Goal: Entertainment & Leisure: Consume media (video, audio)

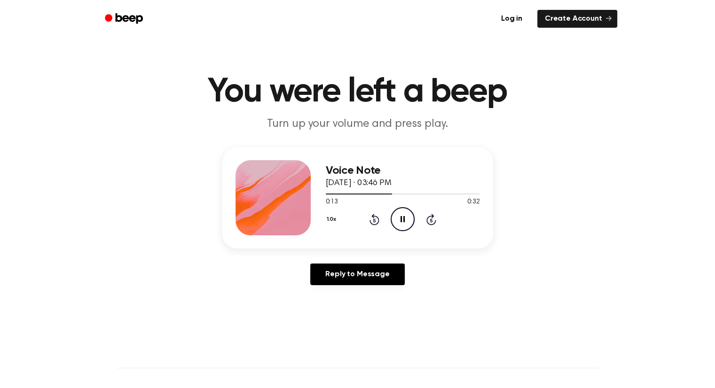
click at [401, 223] on icon "Pause Audio" at bounding box center [402, 219] width 24 height 24
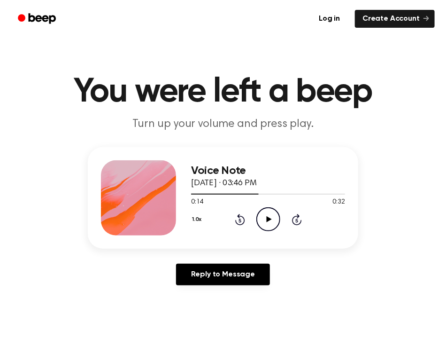
click at [271, 215] on icon "Play Audio" at bounding box center [269, 219] width 24 height 24
click at [209, 196] on div at bounding box center [268, 194] width 154 height 8
drag, startPoint x: 253, startPoint y: 196, endPoint x: 198, endPoint y: 190, distance: 55.8
click at [188, 194] on div "Voice Note September 25, 2025 · 03:46 PM 0:14 0:32 Your browser does not suppor…" at bounding box center [223, 197] width 271 height 101
click at [195, 192] on div at bounding box center [268, 194] width 154 height 8
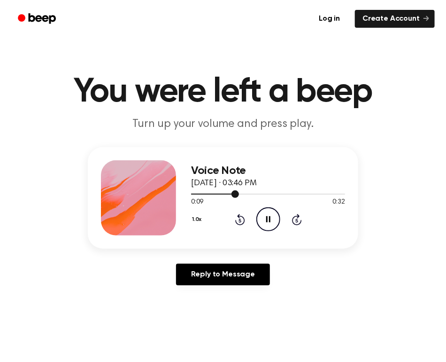
click at [195, 194] on div at bounding box center [215, 194] width 48 height 1
click at [233, 215] on div "1.0x Rewind 5 seconds Pause Audio Skip 5 seconds" at bounding box center [268, 219] width 154 height 24
click at [237, 218] on icon "Rewind 5 seconds" at bounding box center [240, 219] width 10 height 12
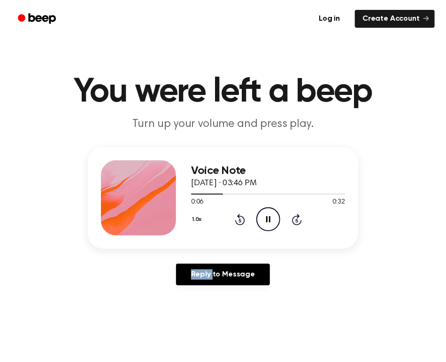
click at [237, 218] on icon "Rewind 5 seconds" at bounding box center [240, 219] width 10 height 12
click at [237, 215] on icon "Rewind 5 seconds" at bounding box center [240, 219] width 10 height 12
click at [265, 224] on icon "Play Audio" at bounding box center [269, 219] width 24 height 24
click at [299, 220] on icon "Skip 5 seconds" at bounding box center [297, 219] width 10 height 12
click at [207, 195] on div at bounding box center [268, 194] width 154 height 8
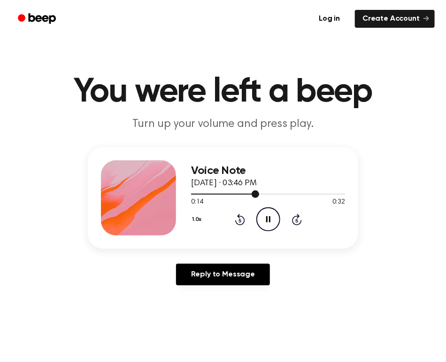
drag, startPoint x: 252, startPoint y: 192, endPoint x: 201, endPoint y: 192, distance: 50.7
click at [199, 192] on div at bounding box center [268, 194] width 154 height 8
click at [241, 222] on icon "Rewind 5 seconds" at bounding box center [240, 219] width 10 height 12
click at [299, 219] on icon "Skip 5 seconds" at bounding box center [297, 219] width 10 height 12
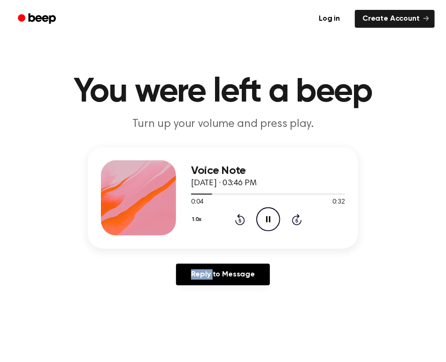
click at [299, 219] on icon "Skip 5 seconds" at bounding box center [297, 219] width 10 height 12
click at [267, 215] on icon "Play Audio" at bounding box center [269, 219] width 24 height 24
click at [267, 222] on icon "Play Audio" at bounding box center [269, 219] width 24 height 24
click at [266, 218] on icon "Play Audio" at bounding box center [269, 219] width 24 height 24
click at [272, 218] on icon "Play Audio" at bounding box center [269, 219] width 24 height 24
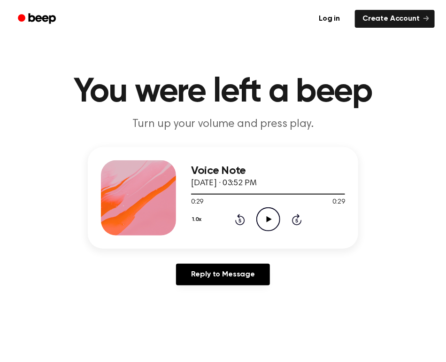
click at [273, 218] on icon "Play Audio" at bounding box center [269, 219] width 24 height 24
click at [270, 224] on icon "Play Audio" at bounding box center [269, 219] width 24 height 24
click at [265, 218] on icon "Pause Audio" at bounding box center [269, 219] width 24 height 24
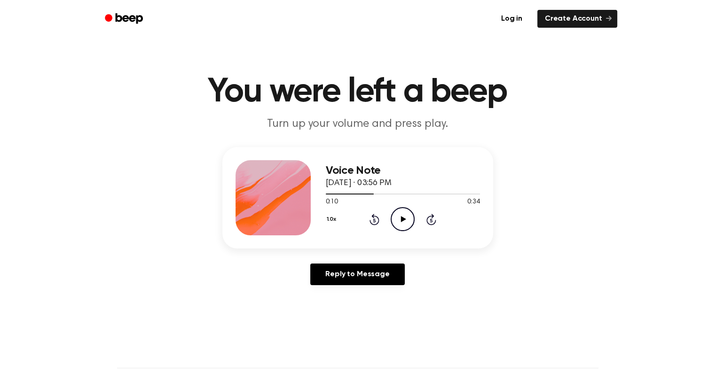
click at [409, 215] on icon "Play Audio" at bounding box center [402, 219] width 24 height 24
click at [398, 220] on icon "Play Audio" at bounding box center [402, 219] width 24 height 24
click at [383, 194] on div at bounding box center [403, 194] width 154 height 1
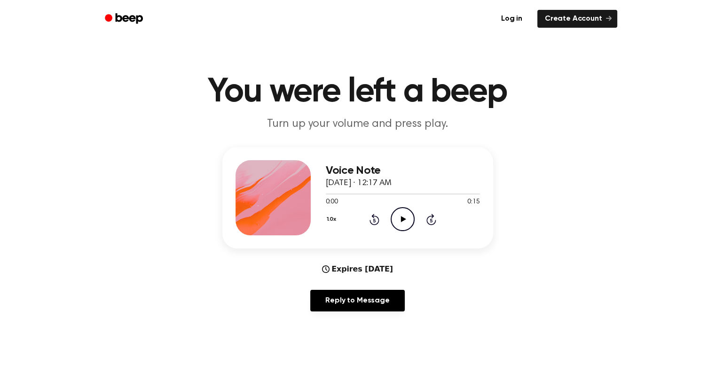
click at [409, 222] on icon "Play Audio" at bounding box center [402, 219] width 24 height 24
click at [510, 211] on div "Voice Note [DATE] · 12:17 AM 0:07 0:15 Your browser does not support the [objec…" at bounding box center [357, 233] width 692 height 172
click at [402, 215] on icon "Pause Audio" at bounding box center [402, 219] width 24 height 24
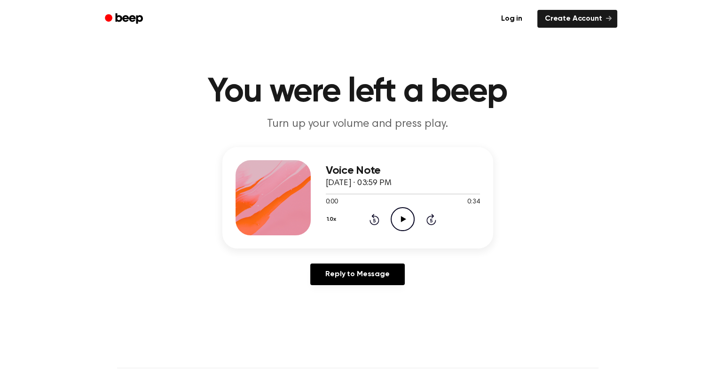
click at [397, 217] on icon "Play Audio" at bounding box center [402, 219] width 24 height 24
click at [405, 221] on icon "Play Audio" at bounding box center [402, 219] width 24 height 24
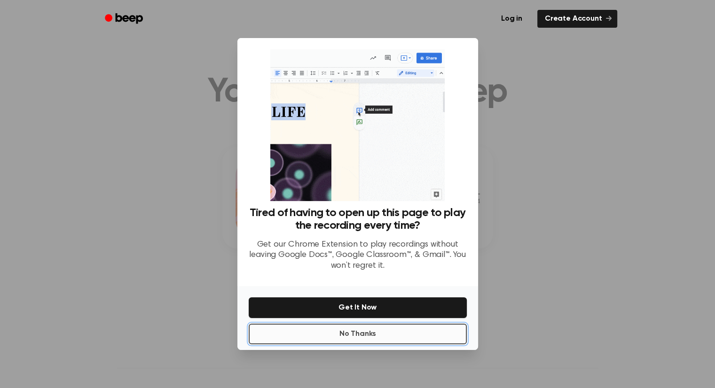
click at [385, 333] on button "No Thanks" at bounding box center [358, 334] width 218 height 21
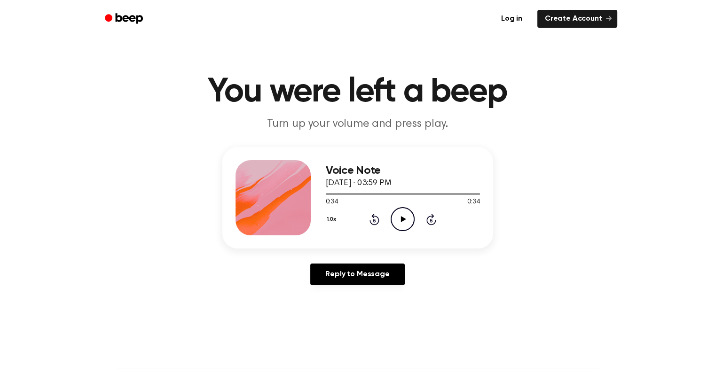
click at [400, 216] on icon "Play Audio" at bounding box center [402, 219] width 24 height 24
click at [411, 193] on div at bounding box center [403, 194] width 154 height 8
click at [375, 194] on div at bounding box center [391, 194] width 131 height 1
click at [408, 215] on icon "Pause Audio" at bounding box center [402, 219] width 24 height 24
drag, startPoint x: 367, startPoint y: 194, endPoint x: 344, endPoint y: 195, distance: 23.0
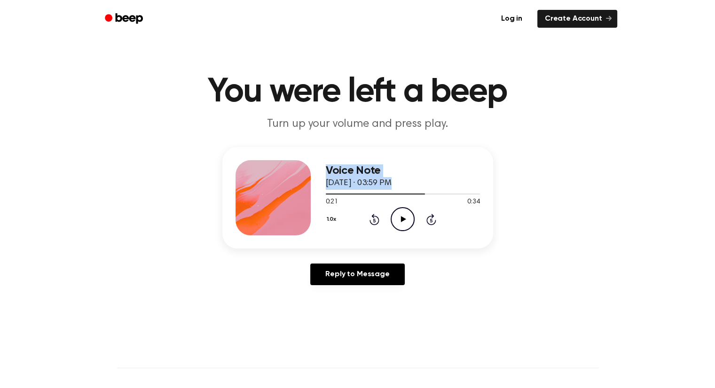
click at [312, 193] on div "Voice Note September 25, 2025 · 03:59 PM 0:21 0:34 Your browser does not suppor…" at bounding box center [357, 197] width 271 height 101
click at [372, 224] on icon at bounding box center [374, 219] width 10 height 11
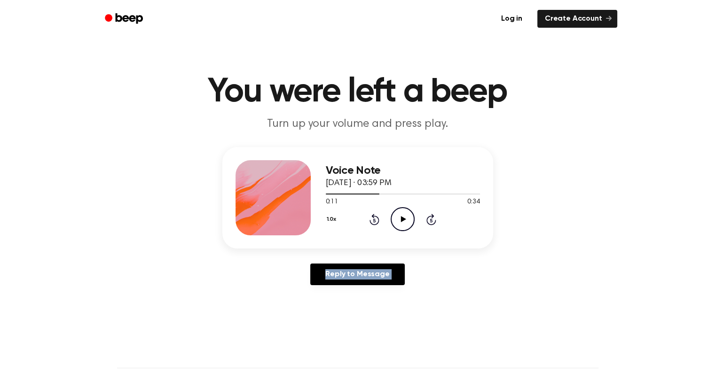
click at [372, 224] on icon at bounding box center [374, 219] width 10 height 11
click at [394, 219] on icon "Play Audio" at bounding box center [402, 219] width 24 height 24
click at [399, 218] on icon "Play Audio" at bounding box center [402, 219] width 24 height 24
click at [405, 219] on icon "Pause Audio" at bounding box center [402, 219] width 24 height 24
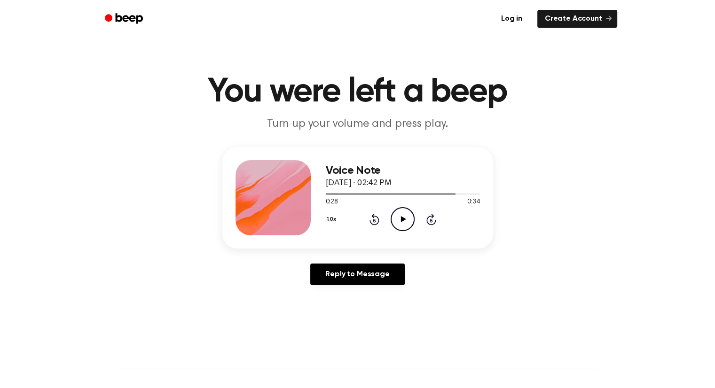
click at [401, 222] on icon "Play Audio" at bounding box center [402, 219] width 24 height 24
click at [375, 217] on icon "Rewind 5 seconds" at bounding box center [374, 219] width 10 height 12
click at [327, 255] on div "Voice Note [DATE] · 02:42 PM 0:15 0:34 Your browser does not support the [objec…" at bounding box center [357, 220] width 692 height 146
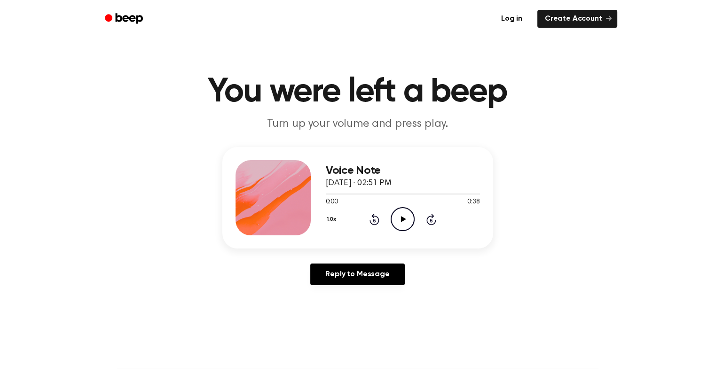
click at [403, 228] on icon "Play Audio" at bounding box center [402, 219] width 24 height 24
click at [408, 221] on icon "Play Audio" at bounding box center [402, 219] width 24 height 24
click at [401, 220] on icon at bounding box center [403, 219] width 5 height 6
click at [406, 221] on icon "Play Audio" at bounding box center [402, 219] width 24 height 24
click at [406, 227] on icon "Play Audio" at bounding box center [402, 219] width 24 height 24
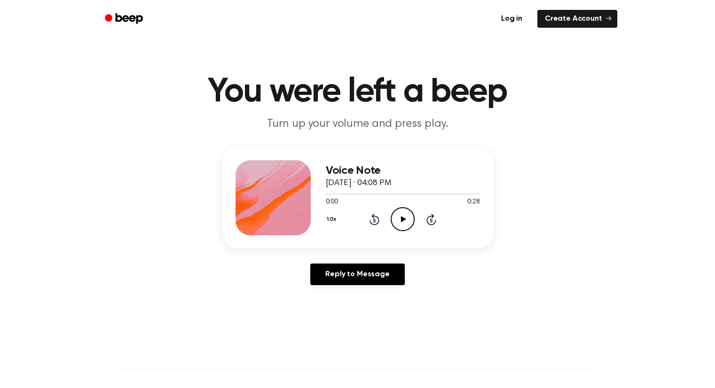
click at [398, 221] on icon "Play Audio" at bounding box center [402, 219] width 24 height 24
drag, startPoint x: 402, startPoint y: 224, endPoint x: 366, endPoint y: 206, distance: 39.5
click at [400, 223] on icon "Play Audio" at bounding box center [402, 219] width 24 height 24
click at [408, 215] on icon "Play Audio" at bounding box center [402, 219] width 24 height 24
click at [339, 195] on div at bounding box center [403, 194] width 154 height 8
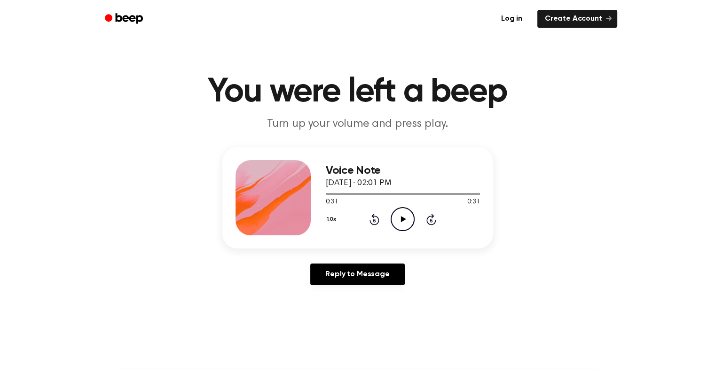
click at [405, 215] on icon "Play Audio" at bounding box center [402, 219] width 24 height 24
click at [423, 166] on h3 "Voice Note" at bounding box center [403, 170] width 154 height 13
